Goal: Check status: Check status

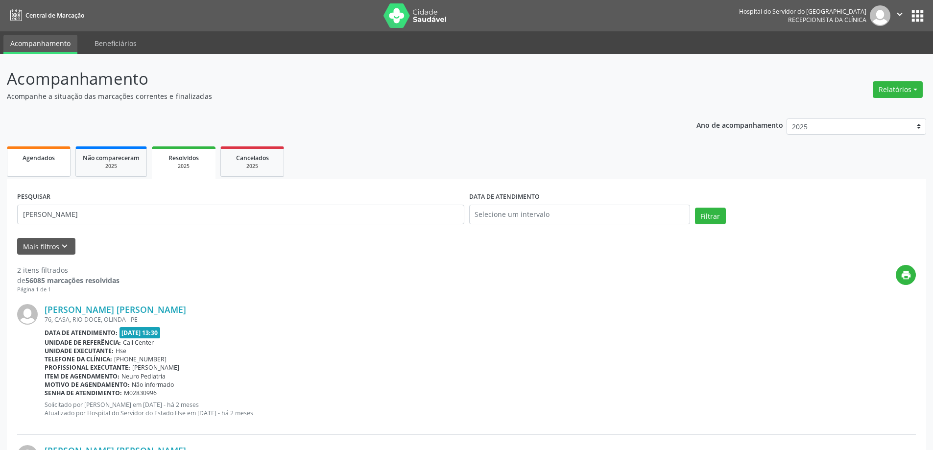
click at [34, 172] on link "Agendados" at bounding box center [39, 161] width 64 height 30
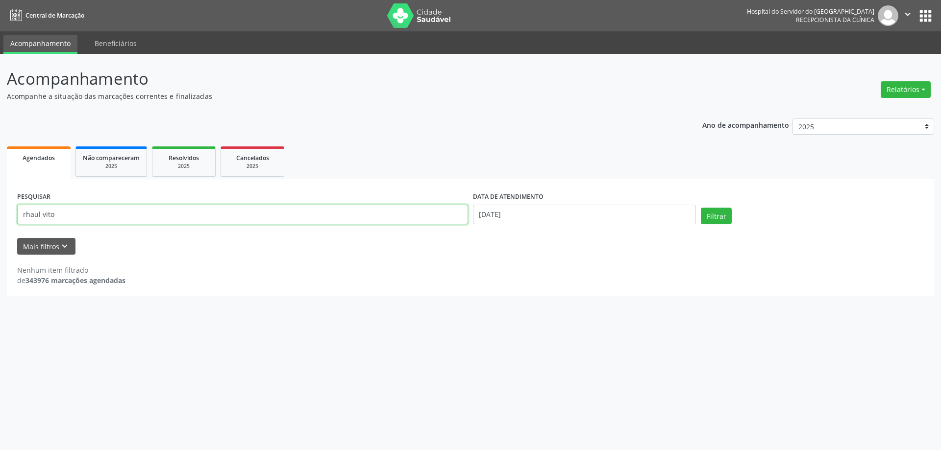
drag, startPoint x: 33, startPoint y: 222, endPoint x: 0, endPoint y: 226, distance: 33.5
click at [0, 226] on div "Acompanhamento Acompanhe a situação das marcações correntes e finalizadas Relat…" at bounding box center [470, 252] width 941 height 396
click at [60, 212] on input "rhaul vito" at bounding box center [242, 215] width 451 height 20
drag, startPoint x: 21, startPoint y: 218, endPoint x: 1, endPoint y: 218, distance: 19.6
click at [5, 218] on div "Acompanhamento Acompanhe a situação das marcações correntes e finalizadas Relat…" at bounding box center [470, 252] width 941 height 396
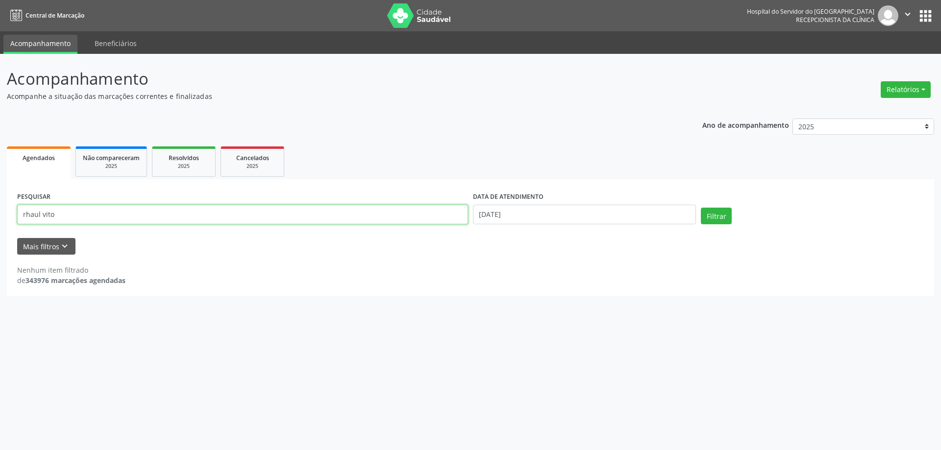
drag, startPoint x: 58, startPoint y: 215, endPoint x: 21, endPoint y: 218, distance: 37.4
click at [21, 218] on input "rhaul vito" at bounding box center [242, 215] width 451 height 20
click at [30, 243] on button "Mais filtros keyboard_arrow_down" at bounding box center [46, 246] width 58 height 17
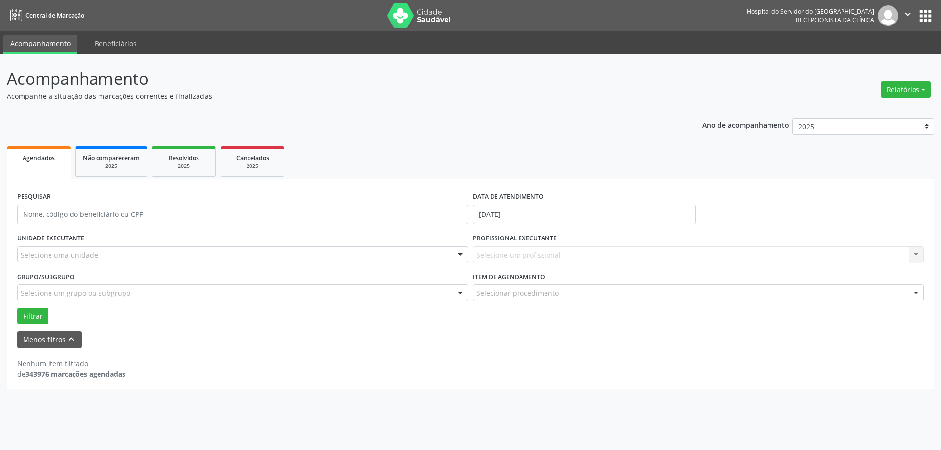
click at [92, 261] on div "Selecione uma unidade" at bounding box center [242, 254] width 451 height 17
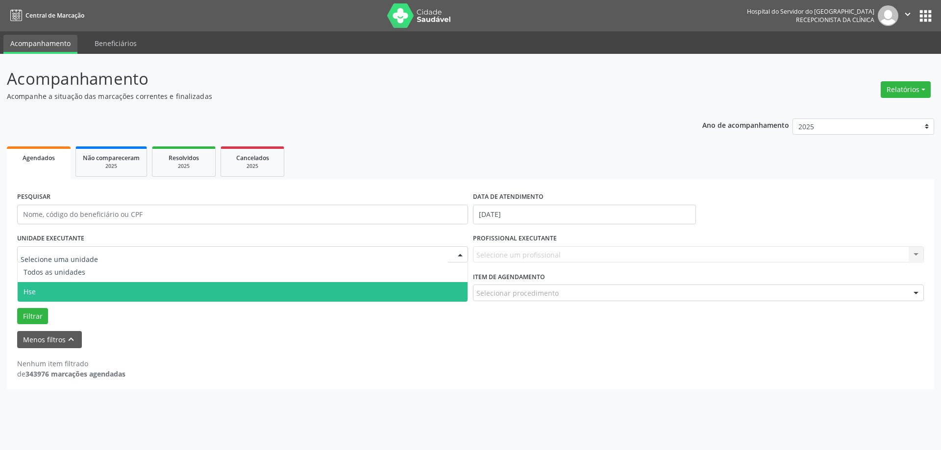
click at [93, 287] on span "Hse" at bounding box center [243, 292] width 450 height 20
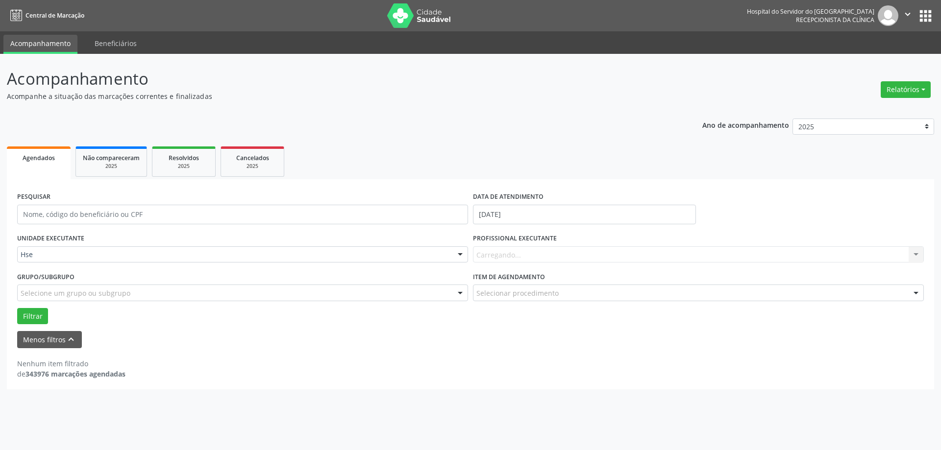
click at [561, 254] on div "Carregando... Nenhum resultado encontrado para: " " Não há nenhuma opção para s…" at bounding box center [698, 254] width 451 height 17
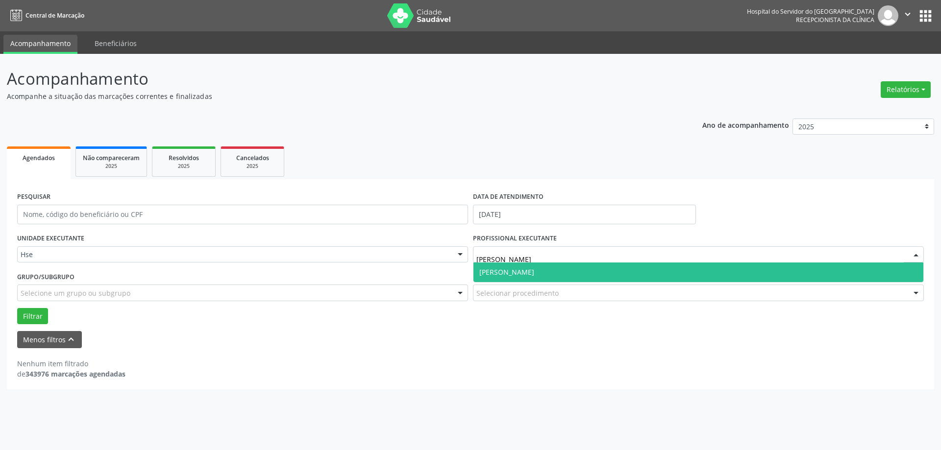
type input "[PERSON_NAME]"
click at [530, 282] on span "[PERSON_NAME]" at bounding box center [698, 273] width 450 height 20
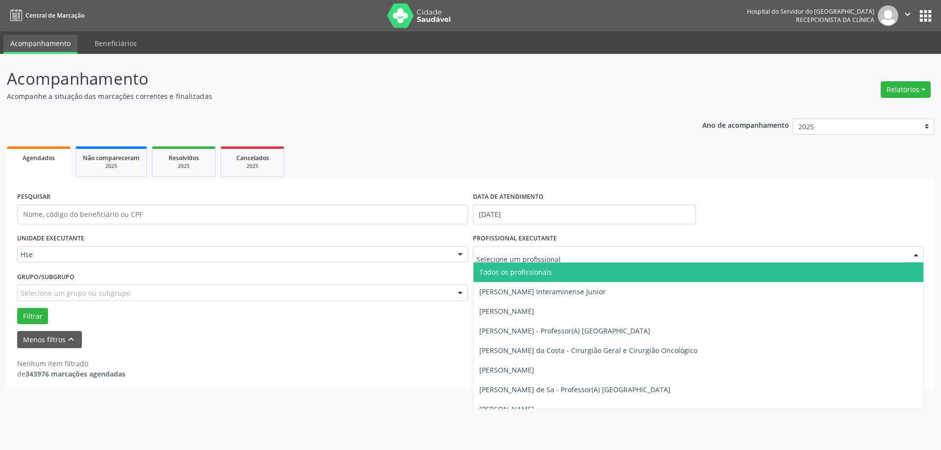
click at [538, 262] on div at bounding box center [698, 254] width 451 height 17
click at [543, 261] on input "text" at bounding box center [689, 260] width 427 height 20
click at [571, 257] on input "text" at bounding box center [689, 260] width 427 height 20
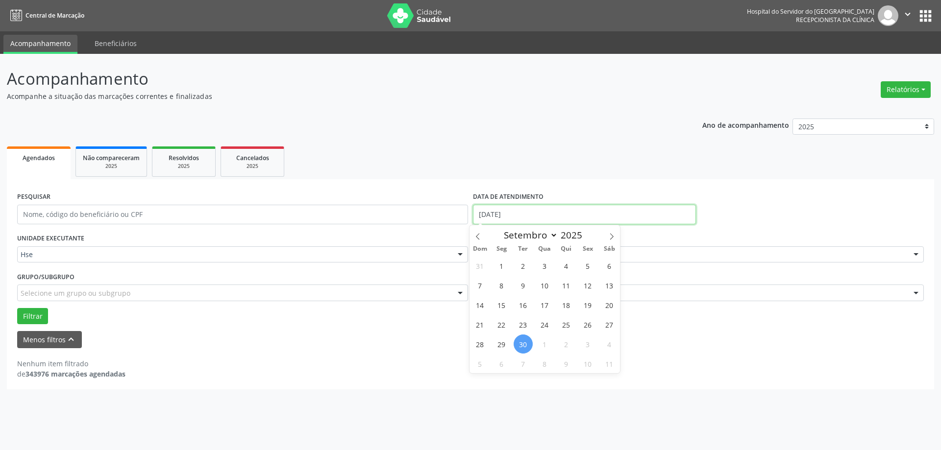
click at [690, 212] on input "[DATE]" at bounding box center [584, 215] width 223 height 20
click at [737, 195] on div "PESQUISAR DATA DE ATENDIMENTO [DATE]" at bounding box center [470, 211] width 911 height 42
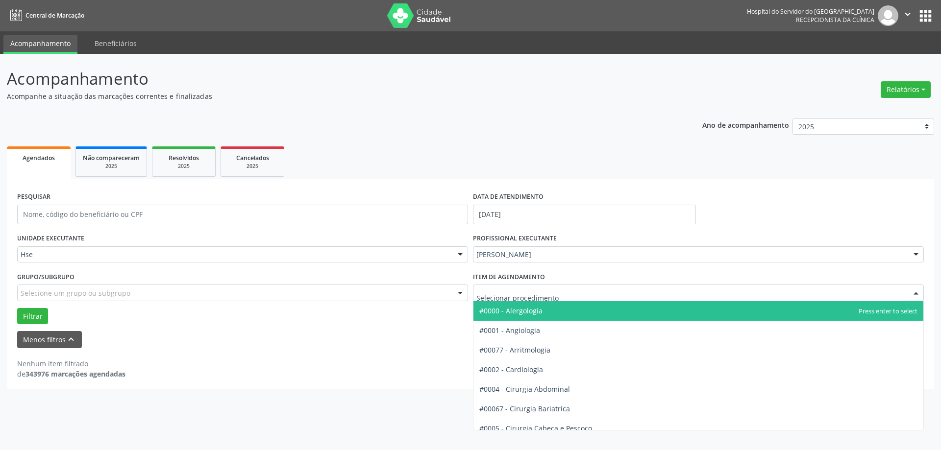
click at [586, 296] on div at bounding box center [698, 293] width 451 height 17
click at [578, 309] on span "#00033 - Nutricao" at bounding box center [698, 311] width 450 height 20
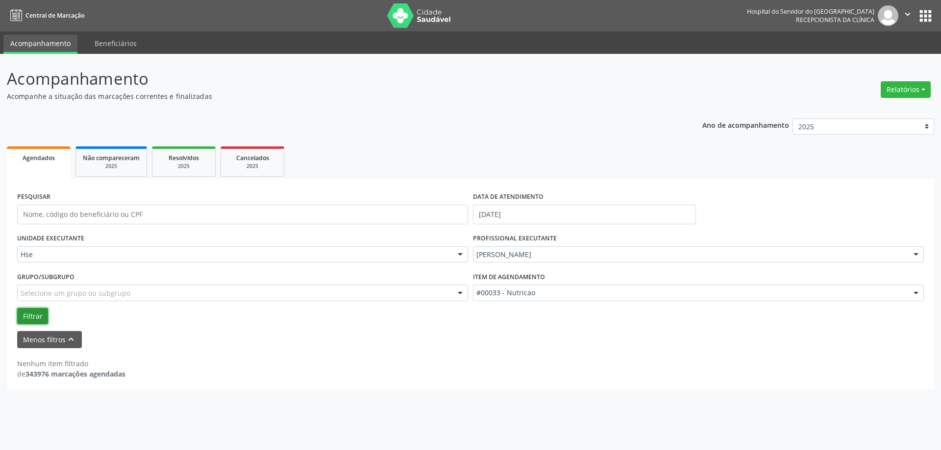
click at [45, 315] on button "Filtrar" at bounding box center [32, 316] width 31 height 17
click at [29, 317] on button "Filtrar" at bounding box center [32, 316] width 31 height 17
click at [560, 285] on div "Item de agendamento #00033 - Nutricao #0000 - Alergologia #0001 - Angiologia #0…" at bounding box center [698, 284] width 451 height 31
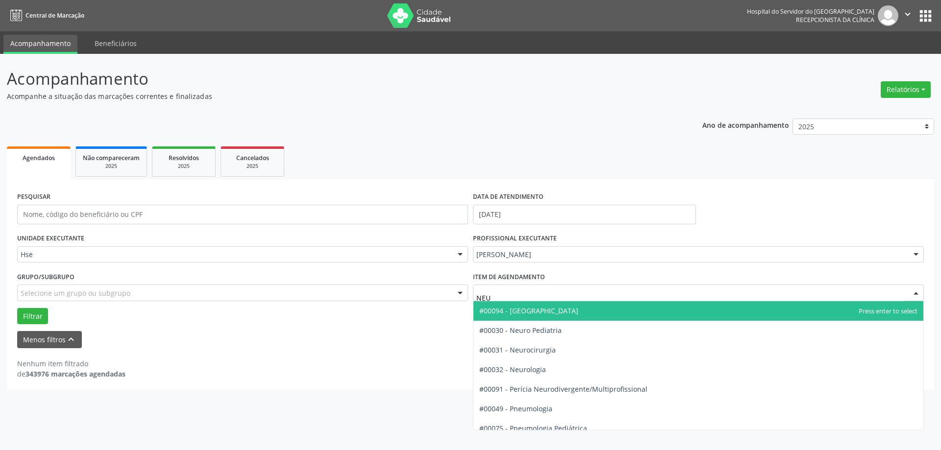
type input "NEUR"
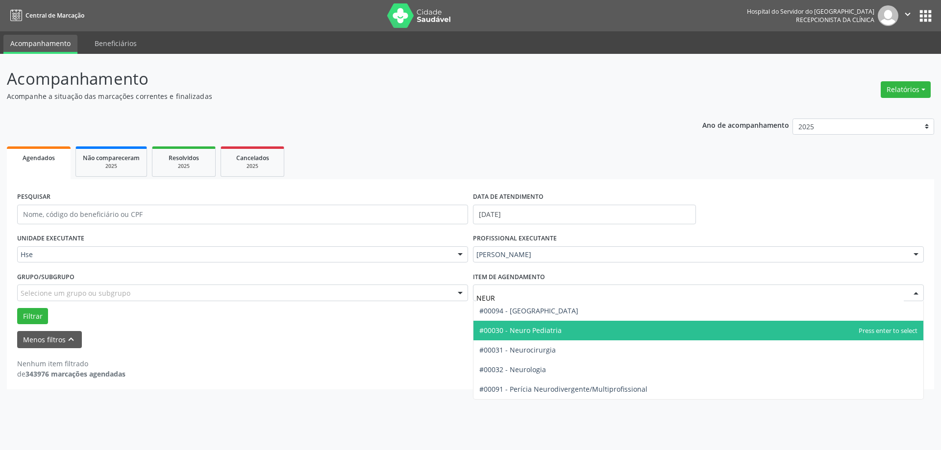
click at [524, 331] on span "#00030 - Neuro Pediatria" at bounding box center [520, 330] width 82 height 9
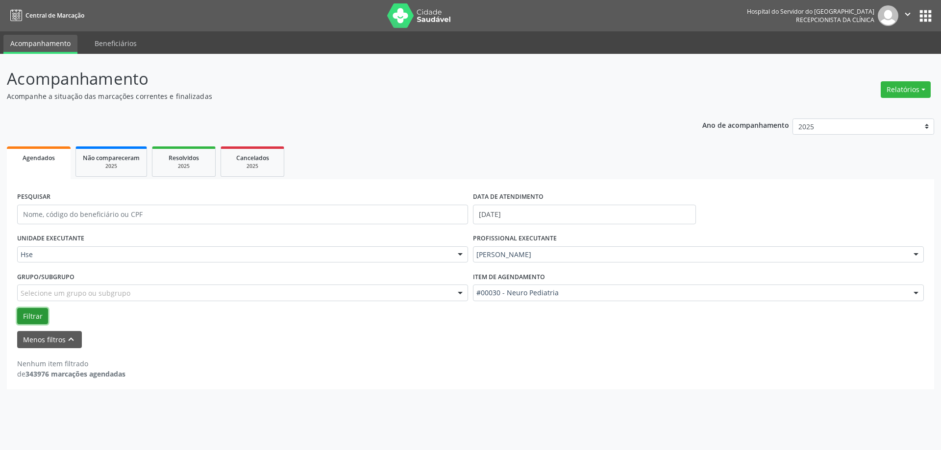
click at [39, 317] on button "Filtrar" at bounding box center [32, 316] width 31 height 17
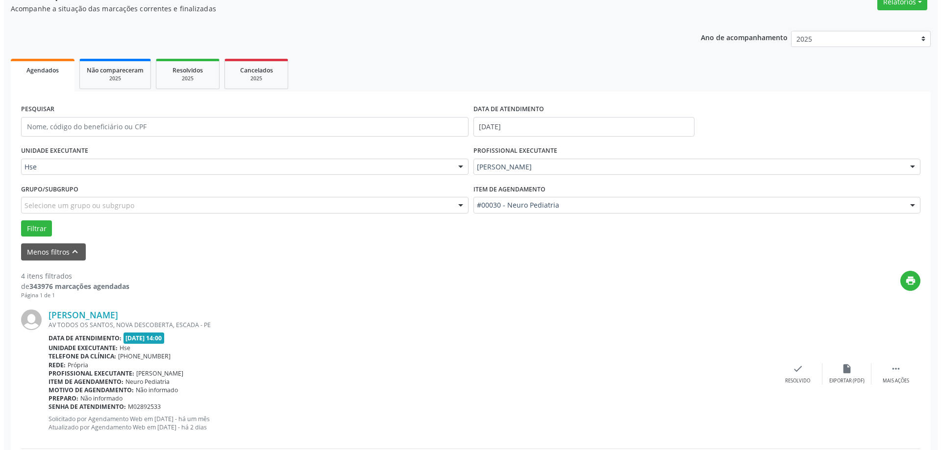
scroll to position [98, 0]
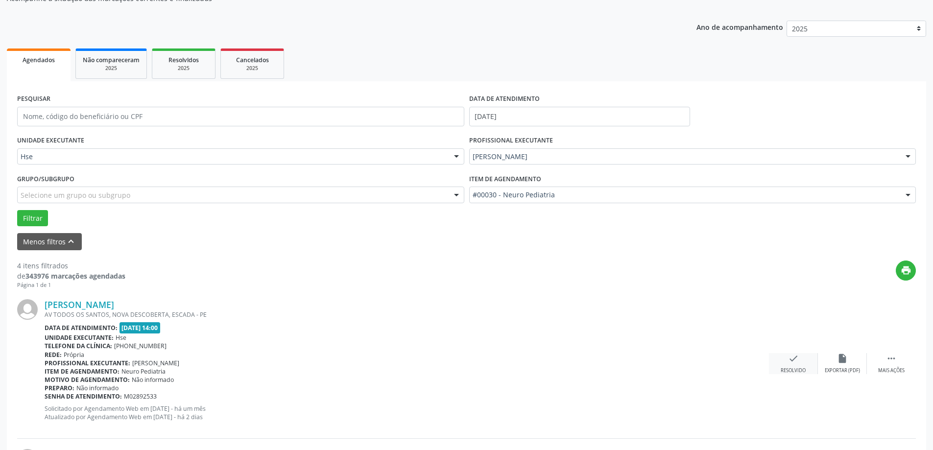
click at [787, 359] on div "check Resolvido" at bounding box center [793, 363] width 49 height 21
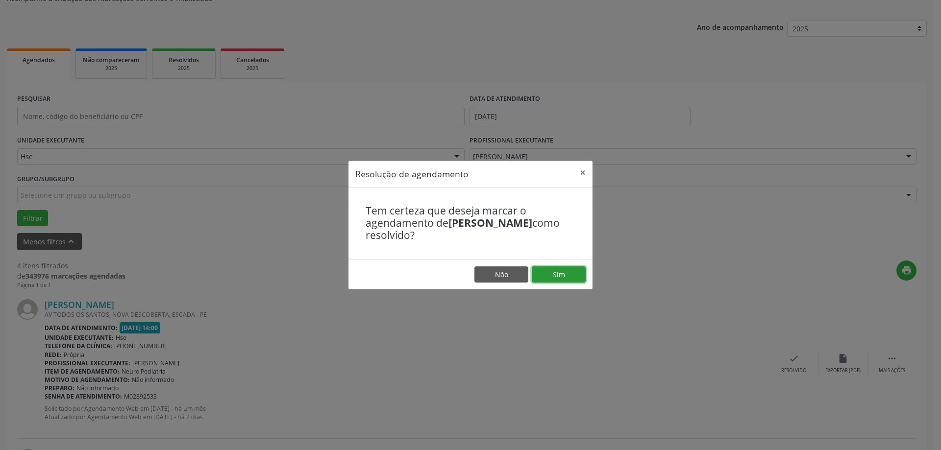
click at [553, 281] on button "Sim" at bounding box center [559, 275] width 54 height 17
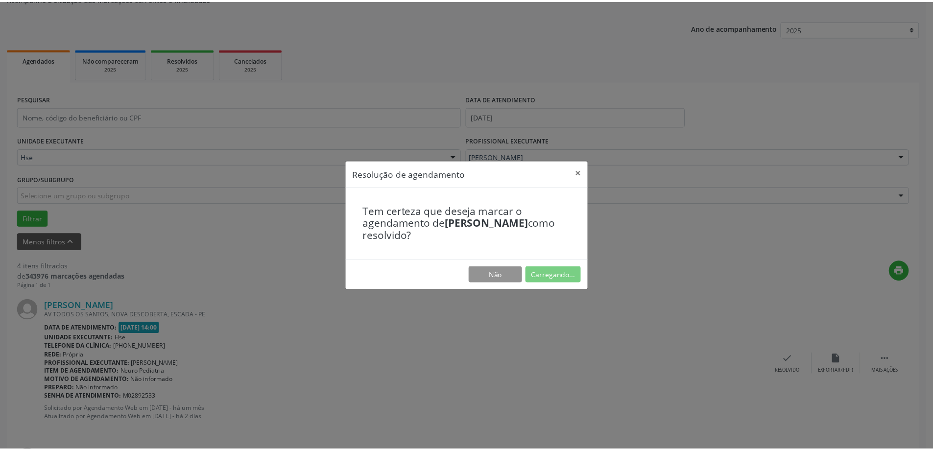
scroll to position [0, 0]
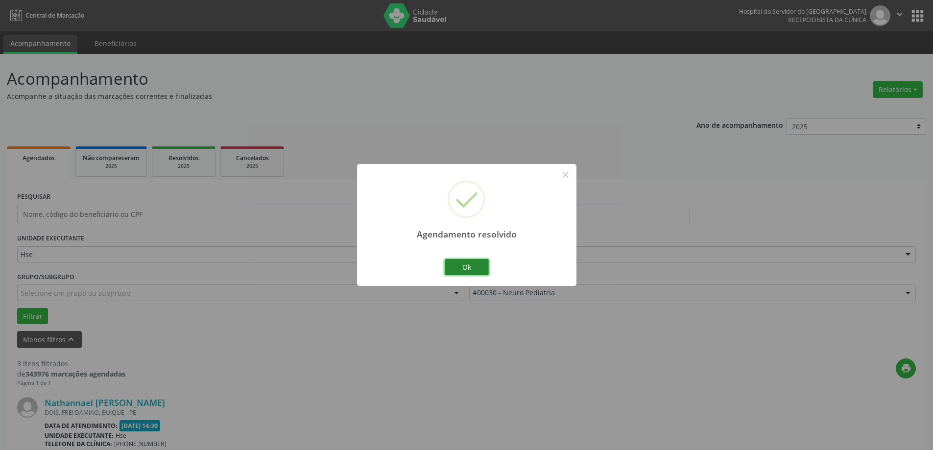
click at [482, 269] on button "Ok" at bounding box center [467, 267] width 44 height 17
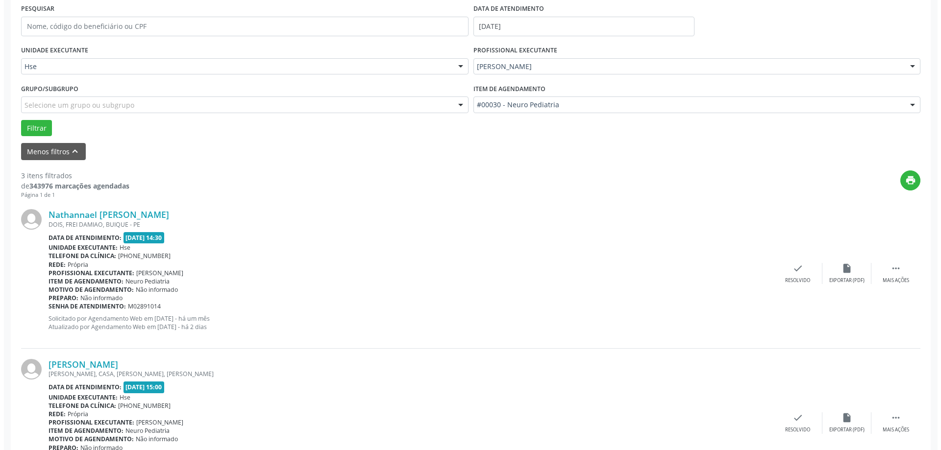
scroll to position [196, 0]
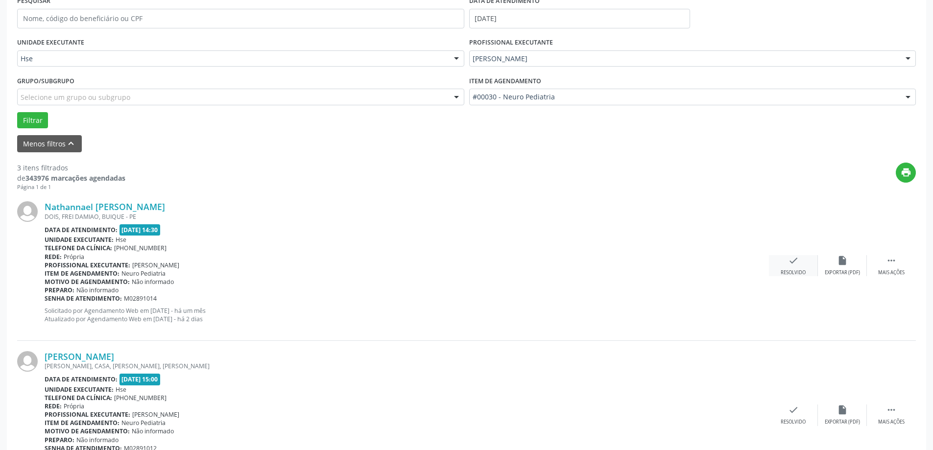
click at [783, 268] on div "check Resolvido" at bounding box center [793, 265] width 49 height 21
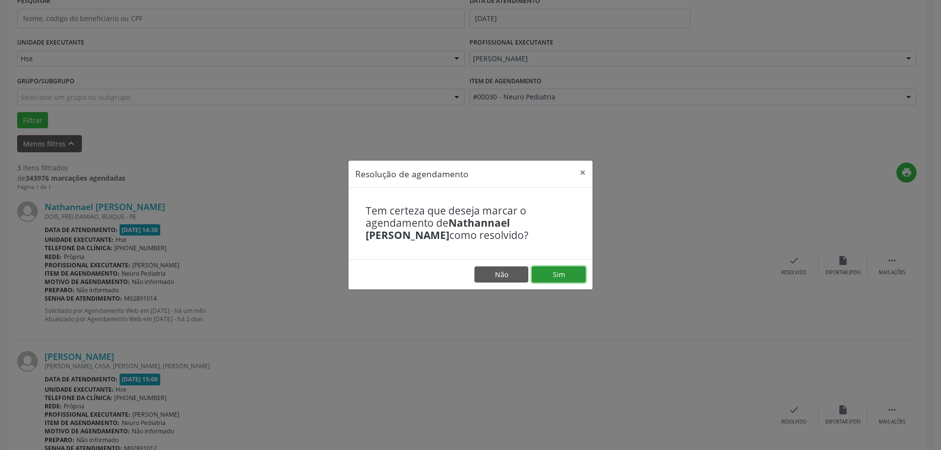
click at [544, 282] on button "Sim" at bounding box center [559, 275] width 54 height 17
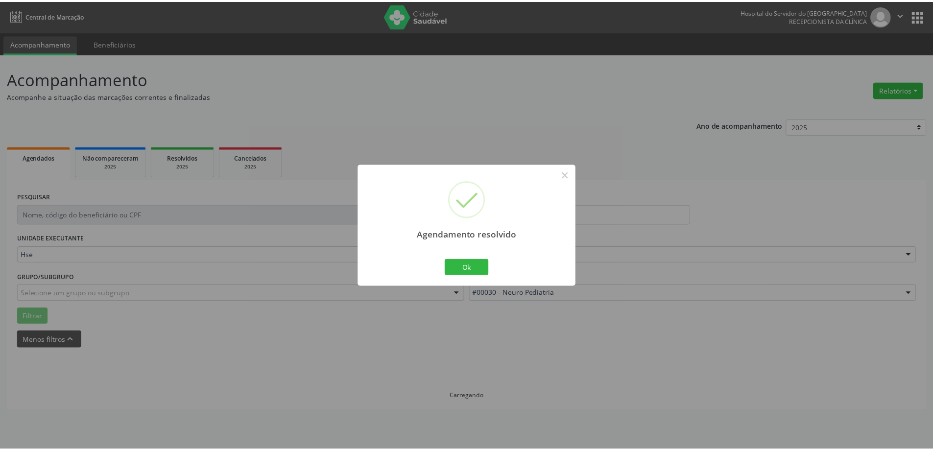
scroll to position [0, 0]
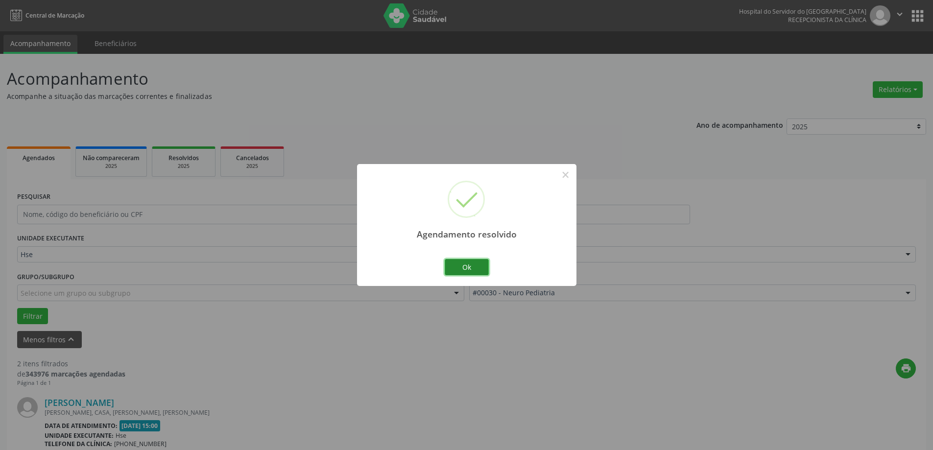
click at [473, 269] on button "Ok" at bounding box center [467, 267] width 44 height 17
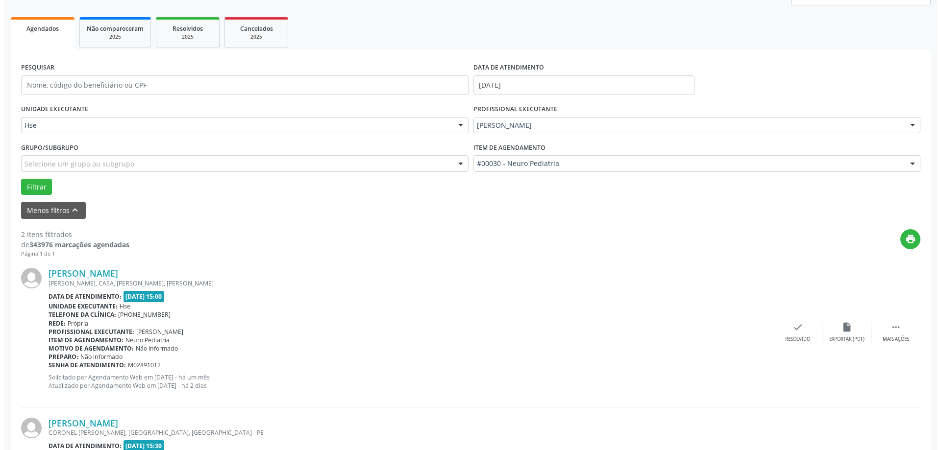
scroll to position [147, 0]
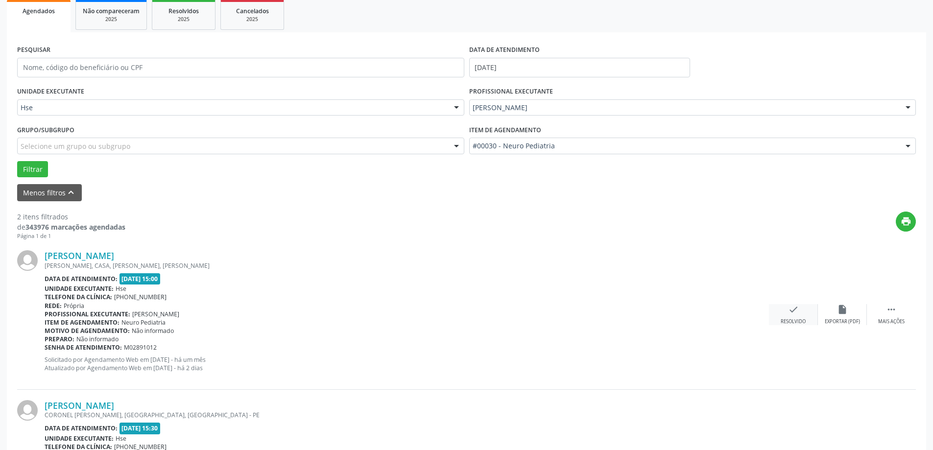
click at [791, 314] on icon "check" at bounding box center [793, 309] width 11 height 11
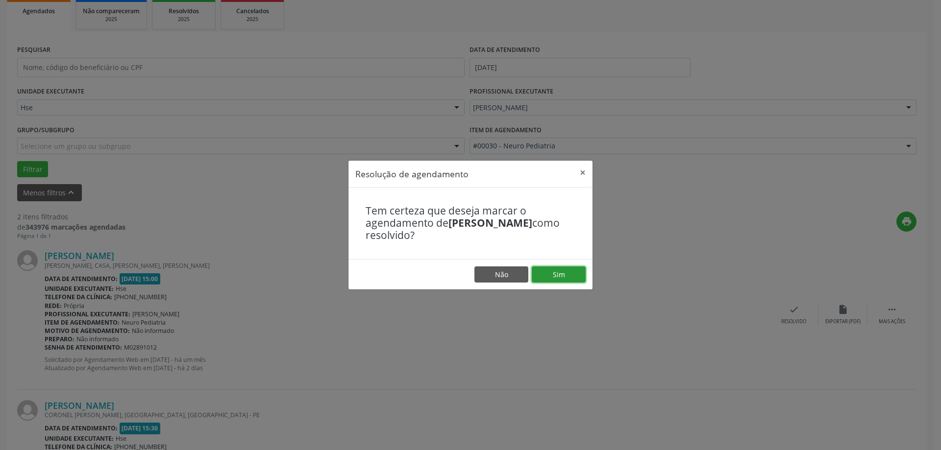
click at [566, 274] on button "Sim" at bounding box center [559, 275] width 54 height 17
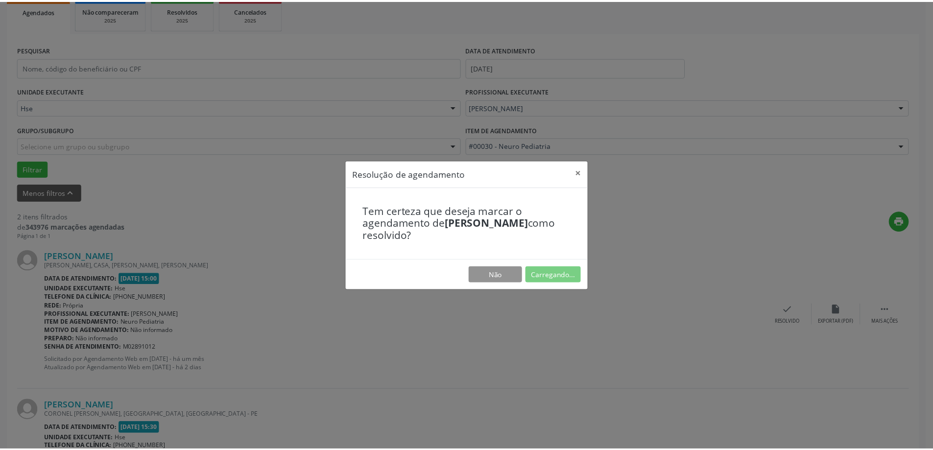
scroll to position [0, 0]
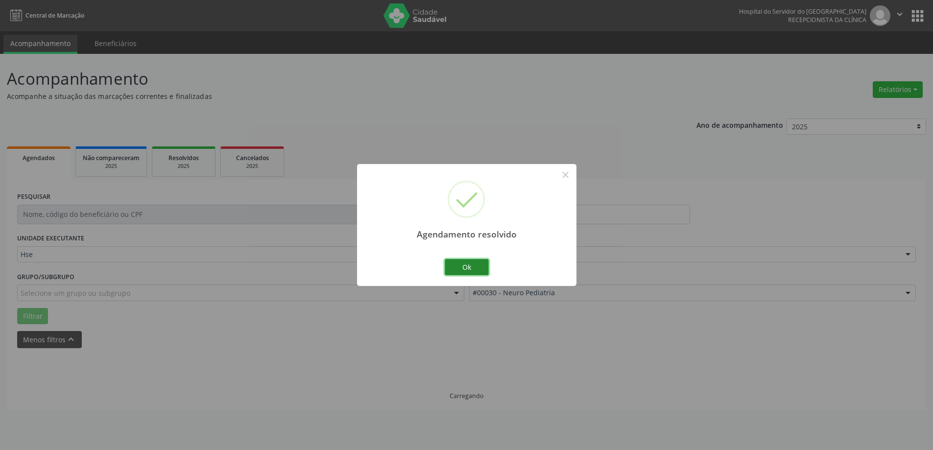
click at [468, 262] on button "Ok" at bounding box center [467, 267] width 44 height 17
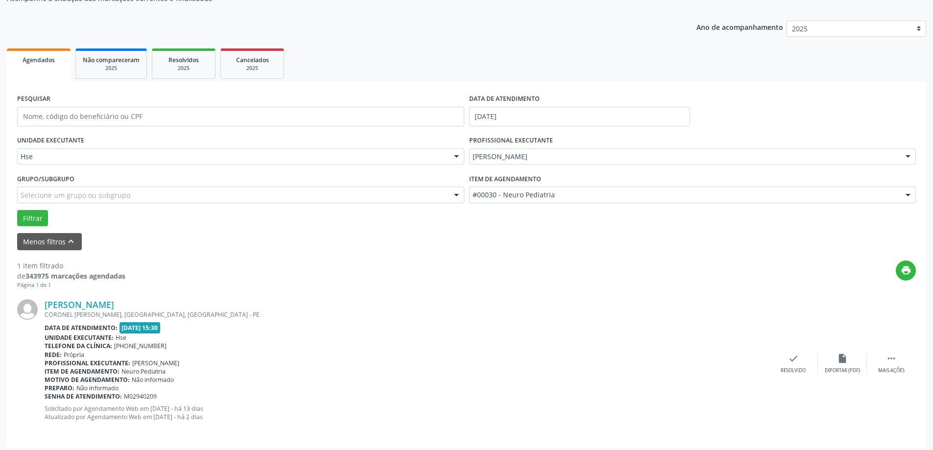
scroll to position [103, 0]
